Goal: Navigation & Orientation: Find specific page/section

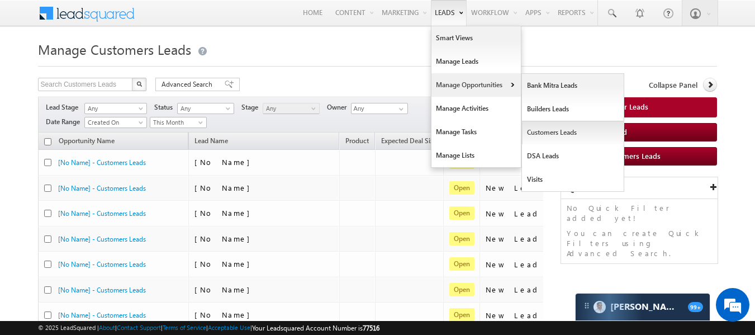
click at [546, 134] on link "Customers Leads" at bounding box center [573, 132] width 102 height 23
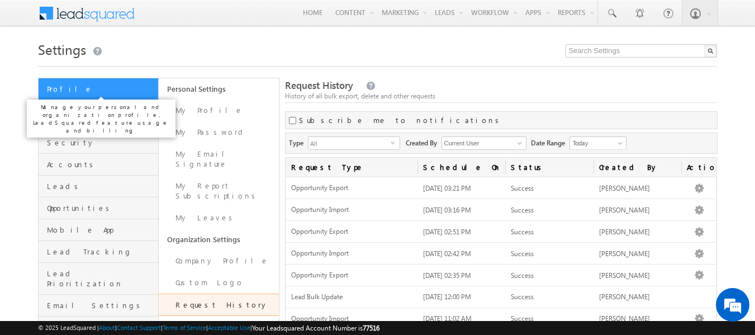
click at [77, 84] on span "Profile" at bounding box center [101, 89] width 108 height 10
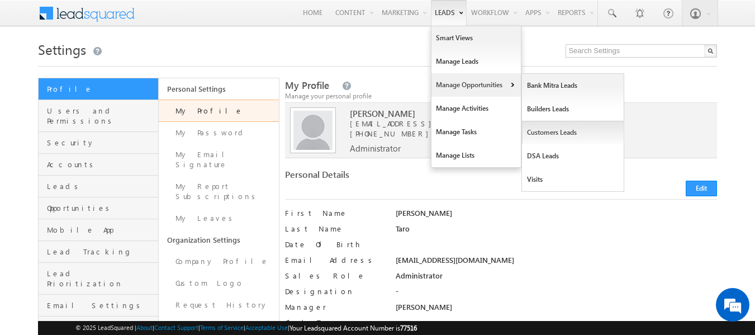
click at [555, 136] on link "Customers Leads" at bounding box center [573, 132] width 102 height 23
